Goal: Task Accomplishment & Management: Manage account settings

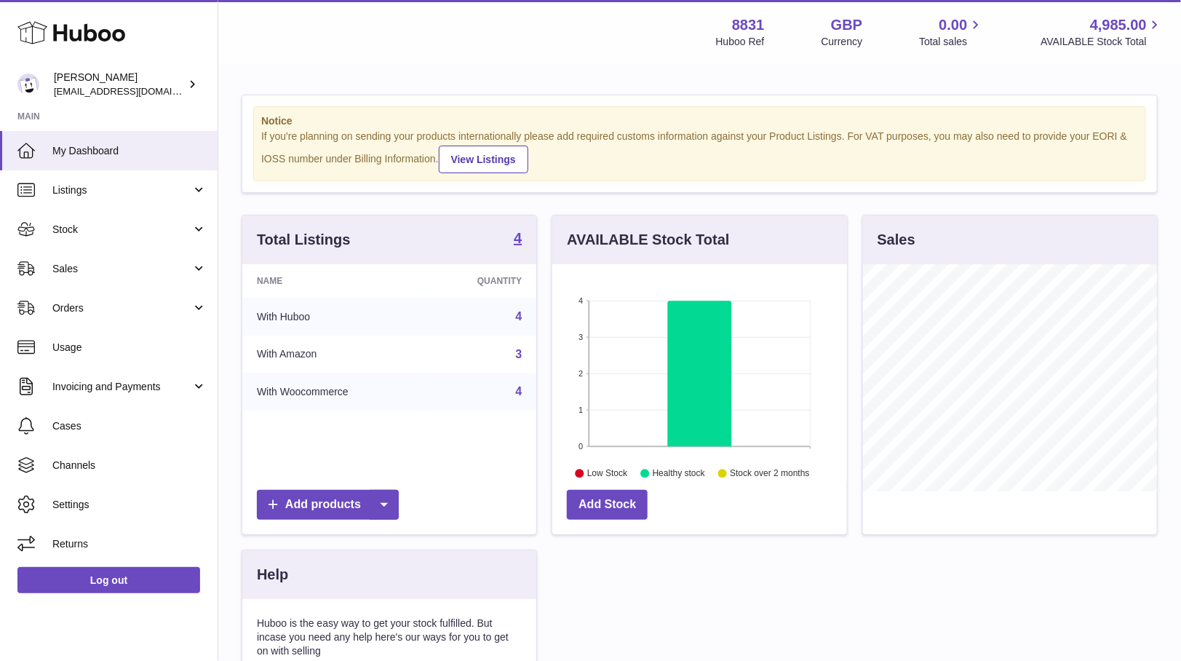
scroll to position [226, 293]
click at [91, 391] on span "Invoicing and Payments" at bounding box center [121, 387] width 139 height 14
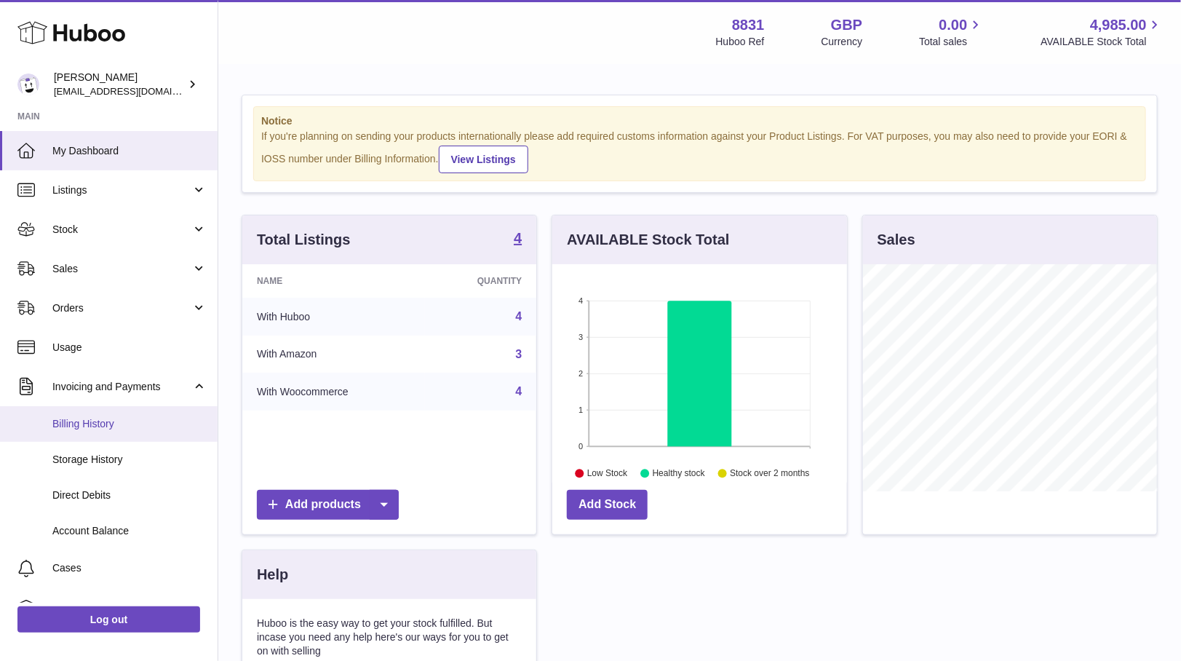
click at [88, 424] on span "Billing History" at bounding box center [129, 424] width 154 height 14
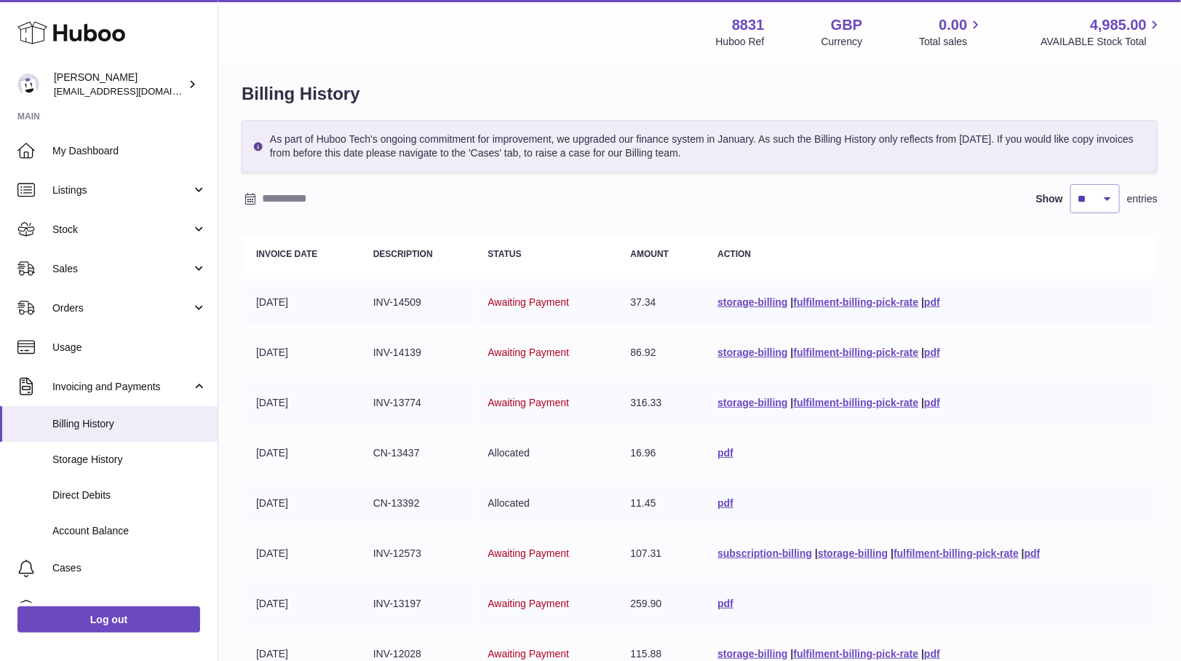
scroll to position [12, 0]
click at [308, 195] on input "text" at bounding box center [375, 199] width 227 height 23
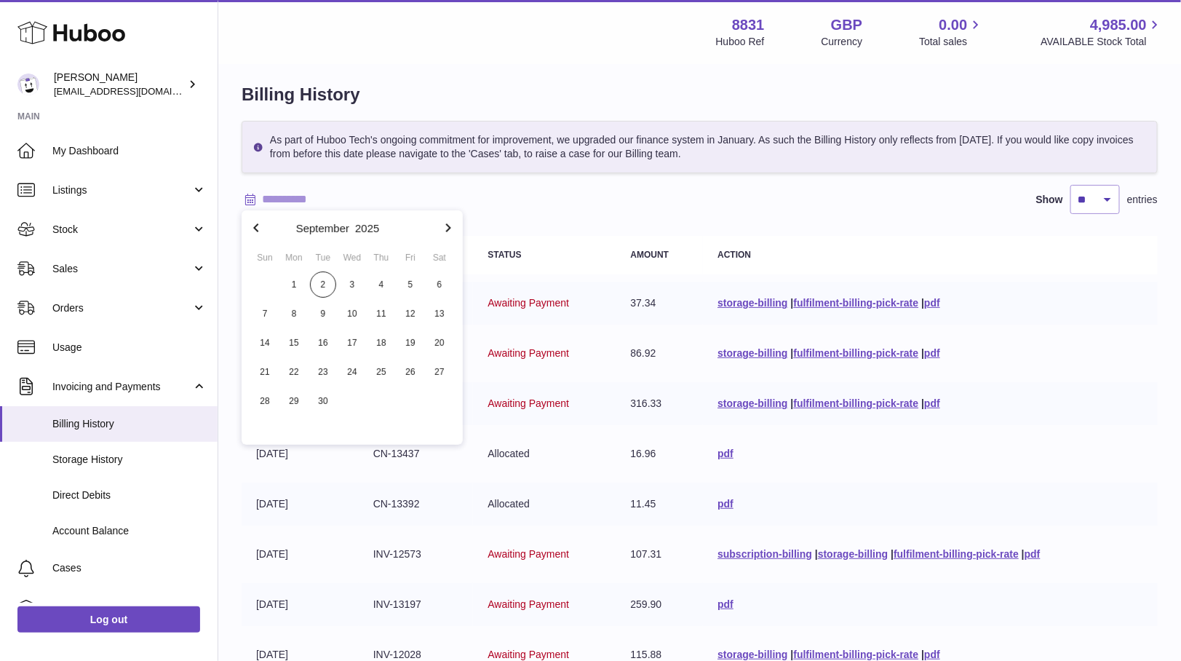
click at [260, 223] on icon "button" at bounding box center [255, 227] width 17 height 17
click at [271, 278] on span "1" at bounding box center [265, 284] width 26 height 26
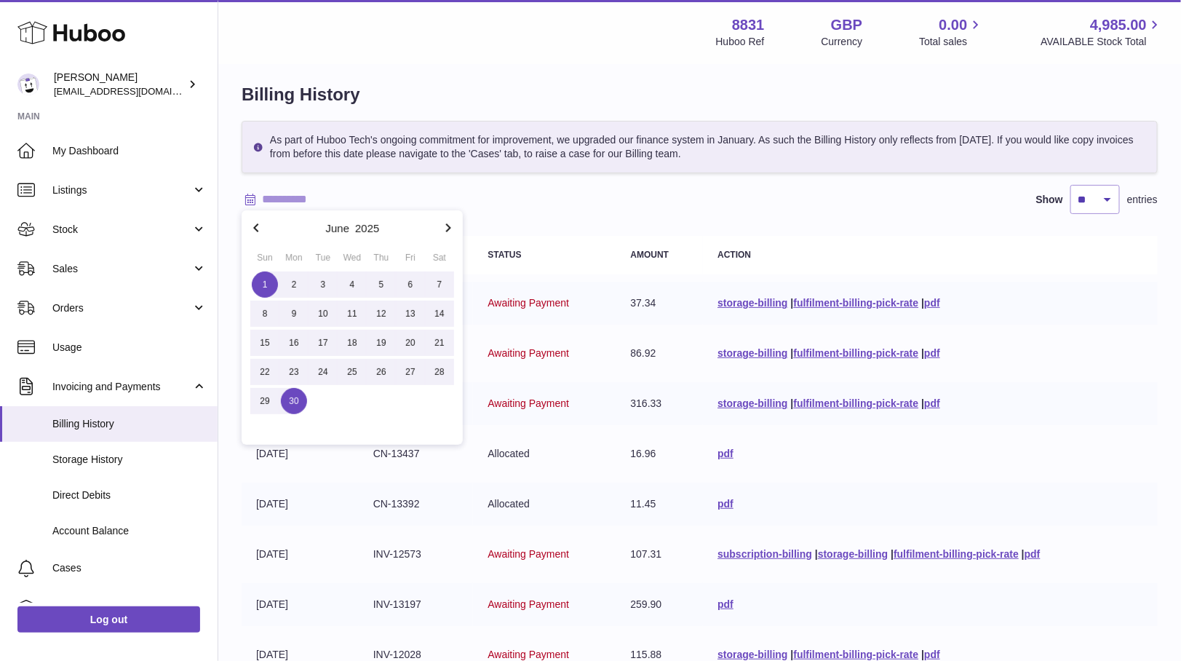
click at [295, 394] on span "30" at bounding box center [294, 401] width 26 height 26
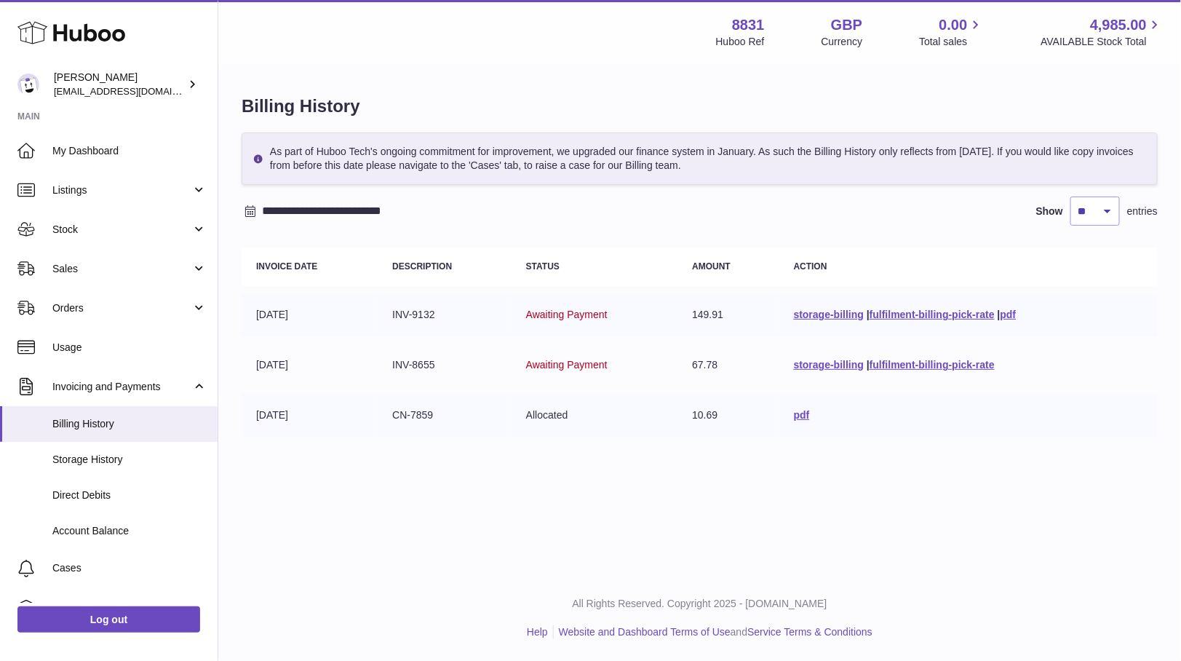
scroll to position [0, 0]
click at [351, 209] on input "**********" at bounding box center [375, 210] width 227 height 23
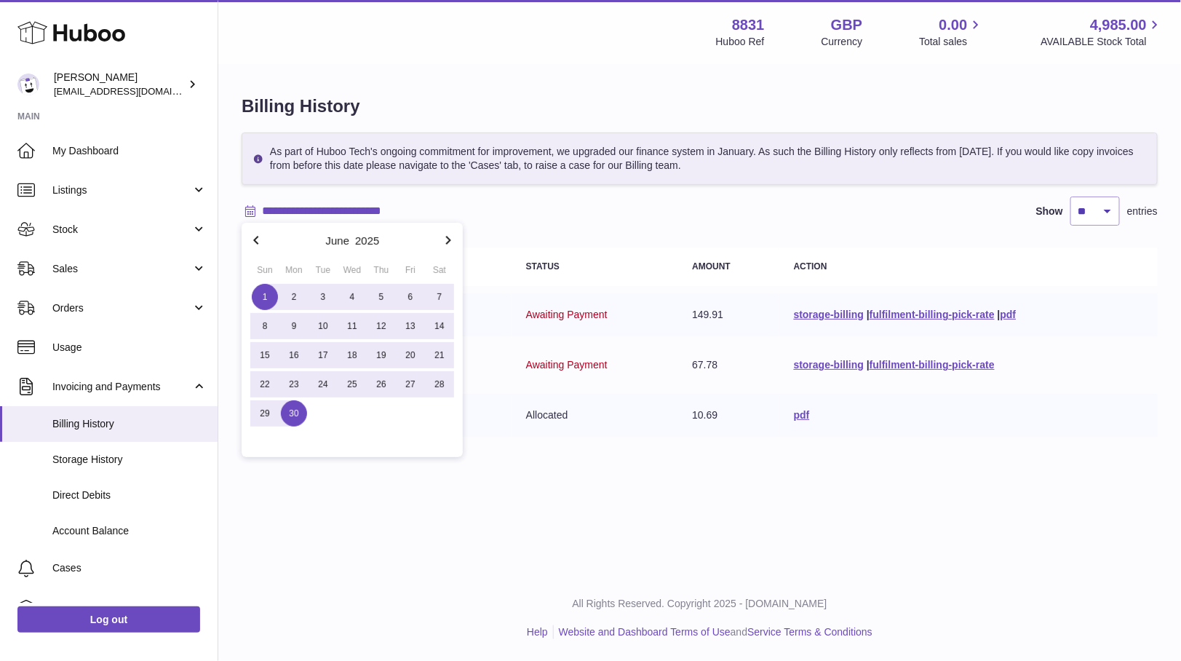
click at [258, 235] on icon "button" at bounding box center [255, 239] width 17 height 17
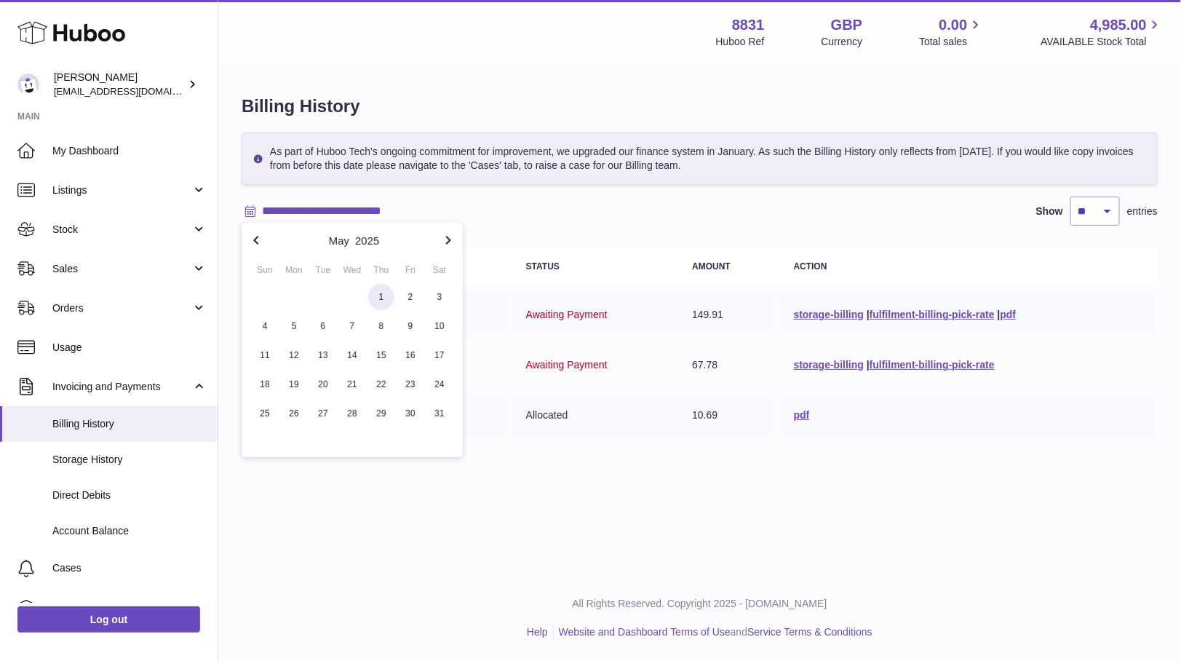
click at [377, 297] on span "1" at bounding box center [381, 297] width 26 height 26
click at [445, 239] on icon "button" at bounding box center [447, 239] width 17 height 17
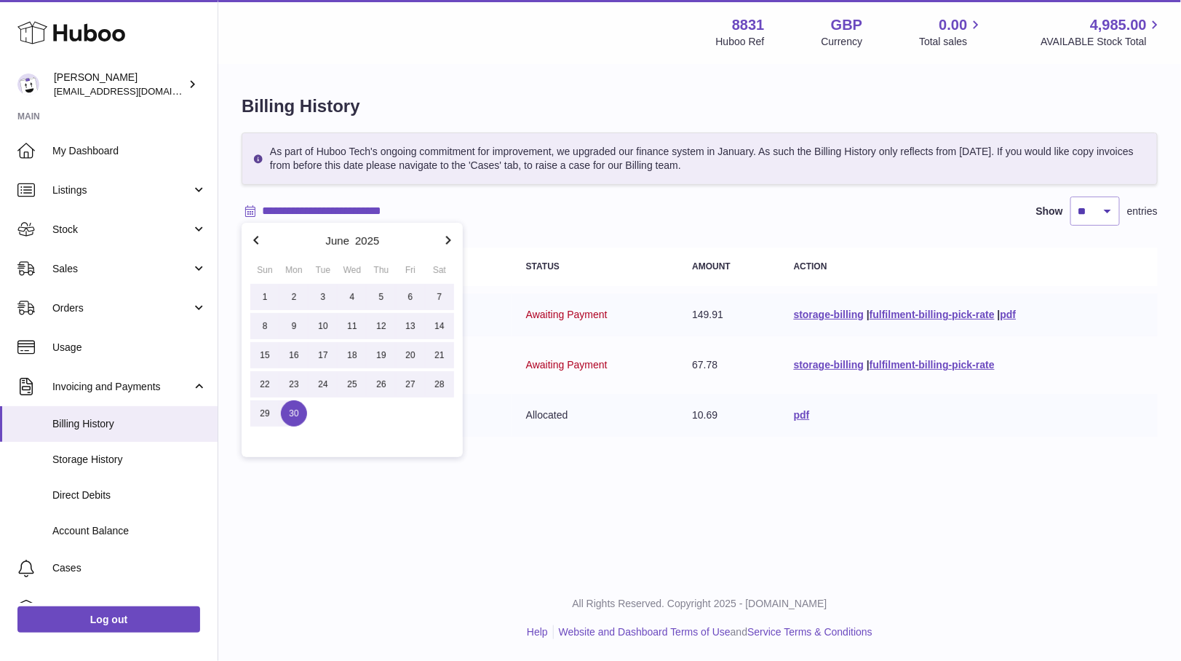
click at [292, 418] on span "30" at bounding box center [294, 413] width 26 height 26
type input "**********"
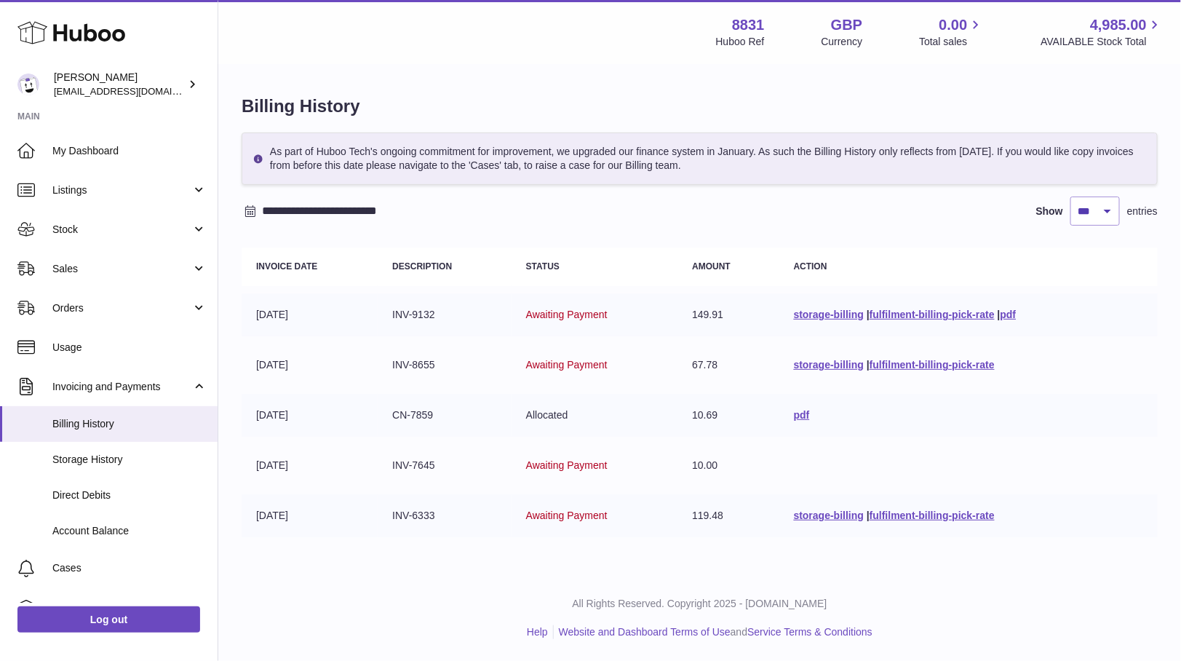
click at [925, 436] on table "Invoice Date Description Status Amount Action 23-06-2025 INV-9132 Awaiting Paym…" at bounding box center [700, 392] width 916 height 304
click at [255, 207] on icon at bounding box center [250, 211] width 10 height 12
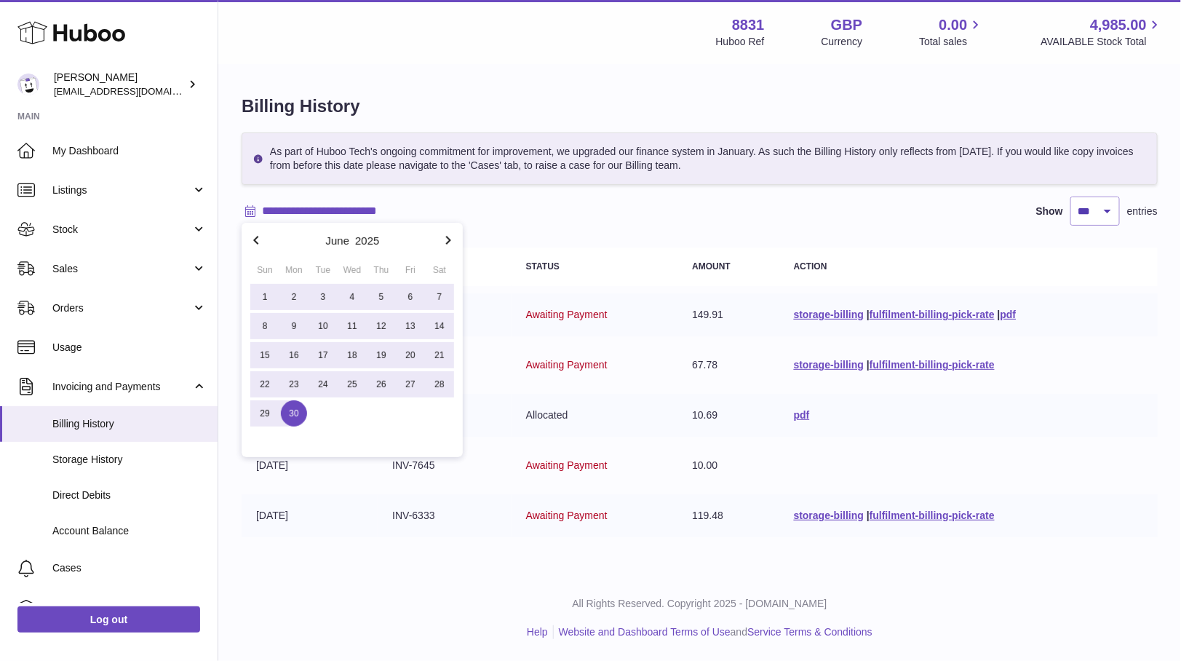
click at [259, 239] on icon "button" at bounding box center [255, 239] width 17 height 17
click at [447, 236] on icon "button" at bounding box center [448, 240] width 5 height 9
click at [587, 212] on div "**********" at bounding box center [700, 210] width 916 height 29
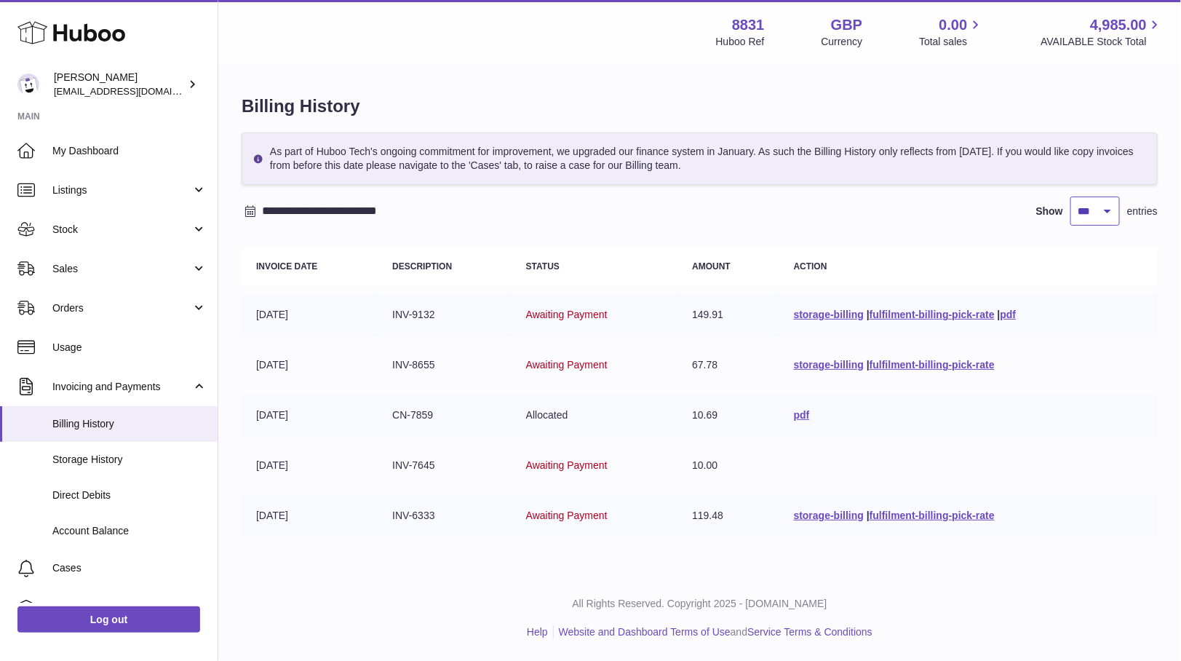
select select "**"
click at [671, 410] on td "Allocated" at bounding box center [594, 415] width 166 height 43
click at [258, 149] on div "As part of Huboo Tech's ongoing commitment for improvement, we upgraded our fin…" at bounding box center [700, 158] width 916 height 52
